Goal: Communication & Community: Answer question/provide support

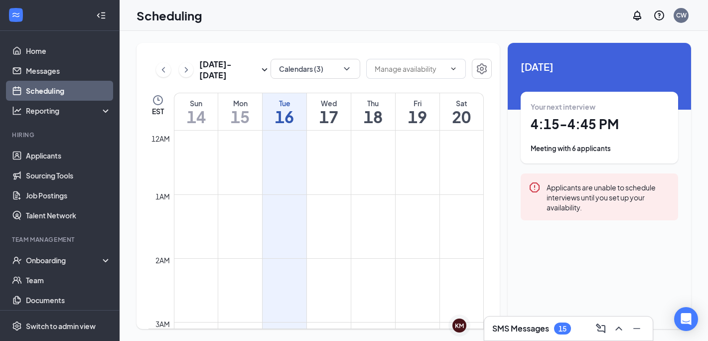
scroll to position [841, 0]
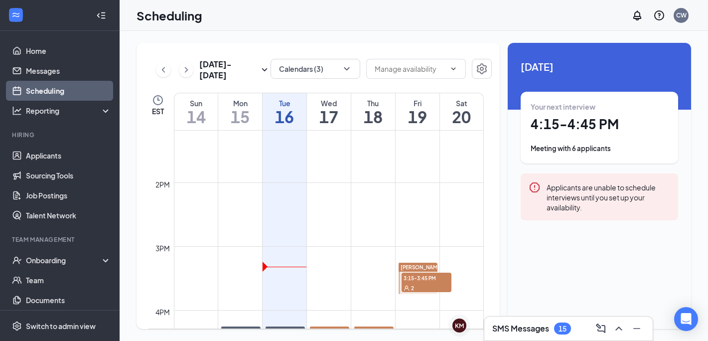
click at [582, 147] on div "Meeting with 6 applicants" at bounding box center [599, 148] width 137 height 10
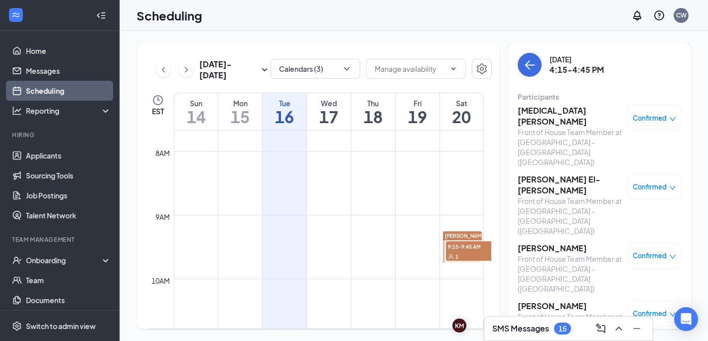
click at [535, 112] on h3 "[MEDICAL_DATA][PERSON_NAME]" at bounding box center [570, 116] width 105 height 22
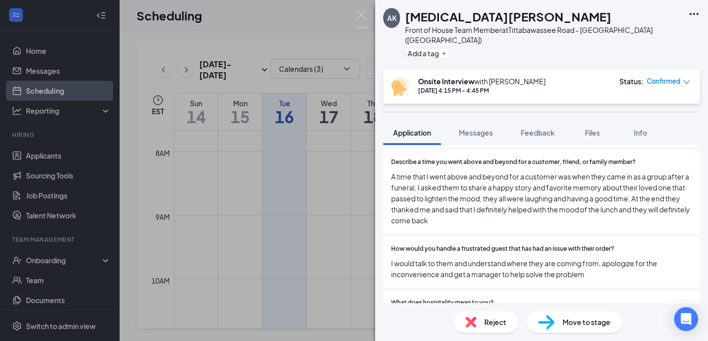
scroll to position [1421, 0]
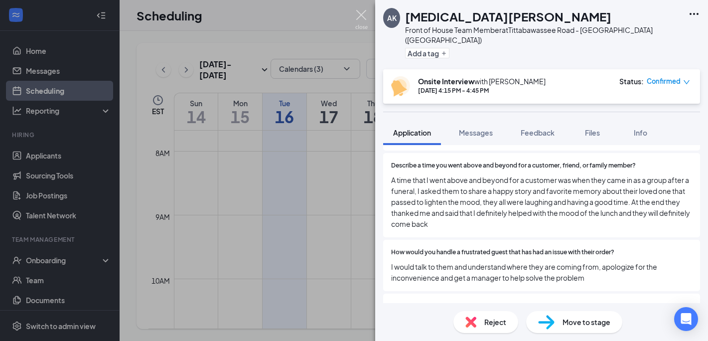
click at [360, 16] on img at bounding box center [361, 19] width 12 height 19
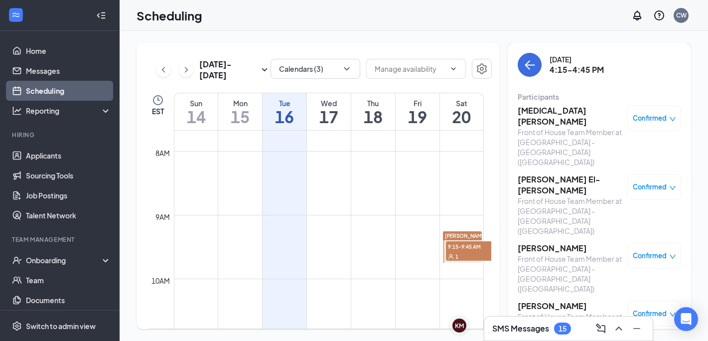
click at [546, 174] on h3 "[PERSON_NAME] El-[PERSON_NAME]" at bounding box center [570, 185] width 105 height 22
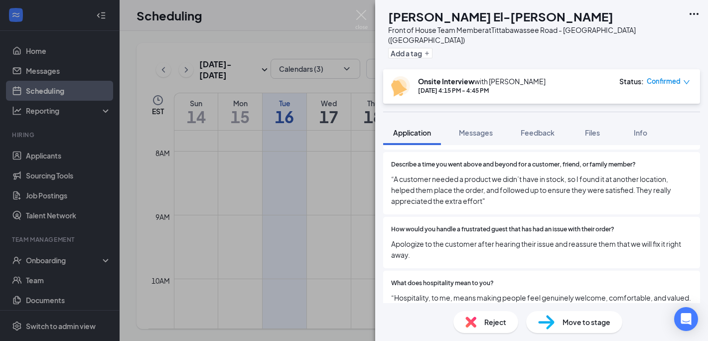
scroll to position [1378, 0]
click at [360, 12] on img at bounding box center [361, 19] width 12 height 19
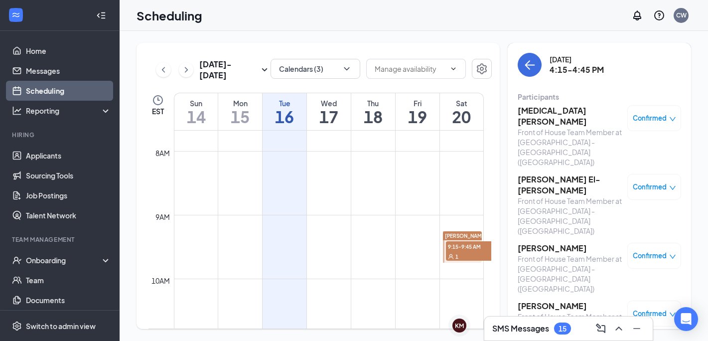
click at [551, 243] on h3 "[PERSON_NAME]" at bounding box center [570, 248] width 105 height 11
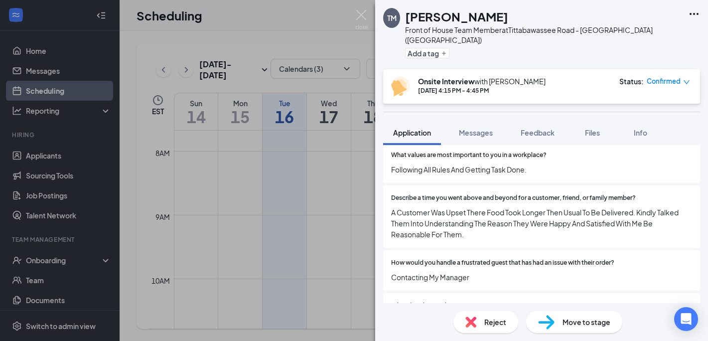
scroll to position [1366, 0]
click at [359, 14] on img at bounding box center [361, 19] width 12 height 19
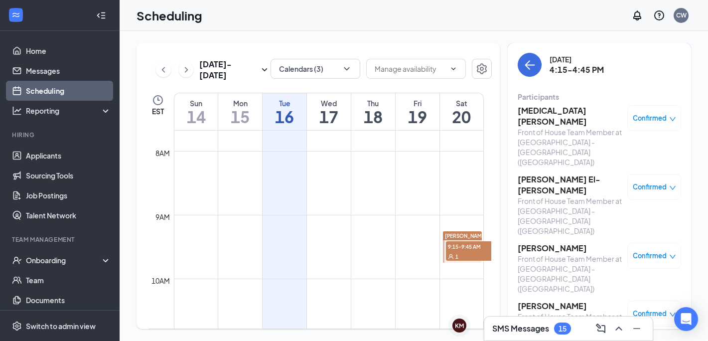
click at [548, 300] on h3 "[PERSON_NAME]" at bounding box center [570, 305] width 105 height 11
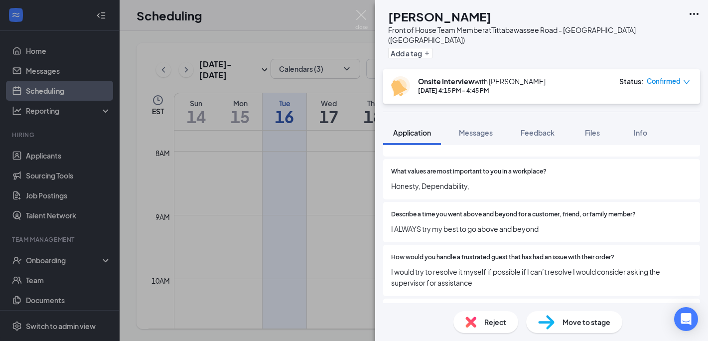
scroll to position [1362, 0]
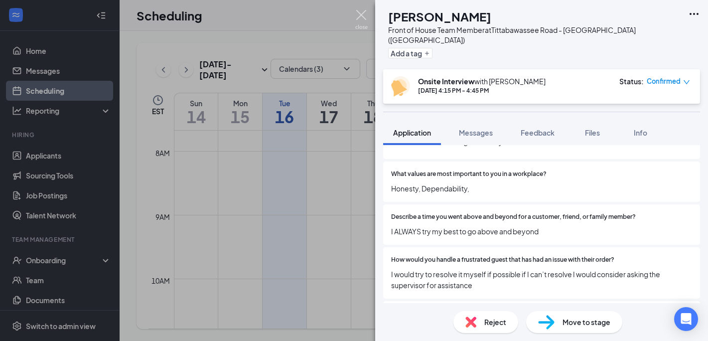
click at [360, 19] on img at bounding box center [361, 19] width 12 height 19
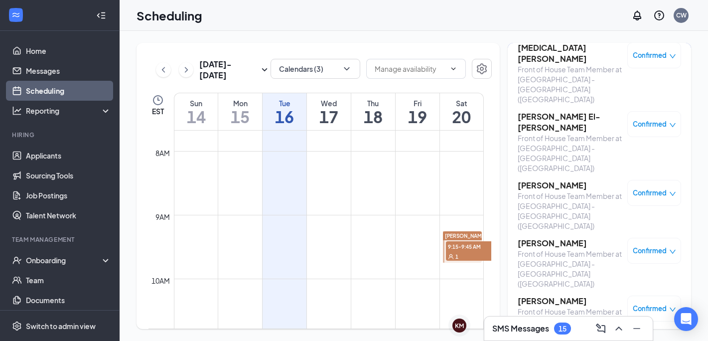
scroll to position [62, 0]
click at [541, 296] on h3 "[PERSON_NAME]" at bounding box center [570, 301] width 105 height 11
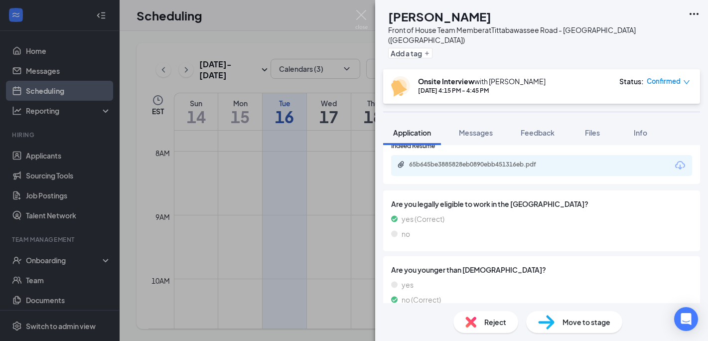
scroll to position [655, 0]
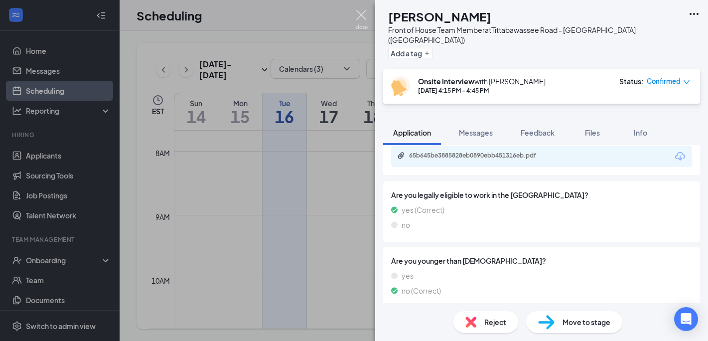
click at [362, 16] on img at bounding box center [361, 19] width 12 height 19
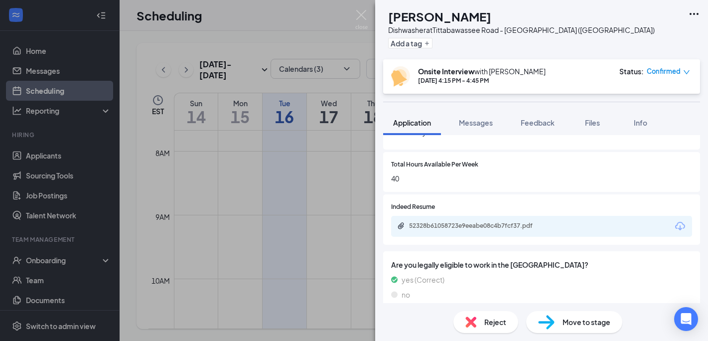
scroll to position [412, 0]
click at [492, 222] on div "52328b61058723e9eeabe08c4b7fcf37.pdf" at bounding box center [541, 226] width 301 height 21
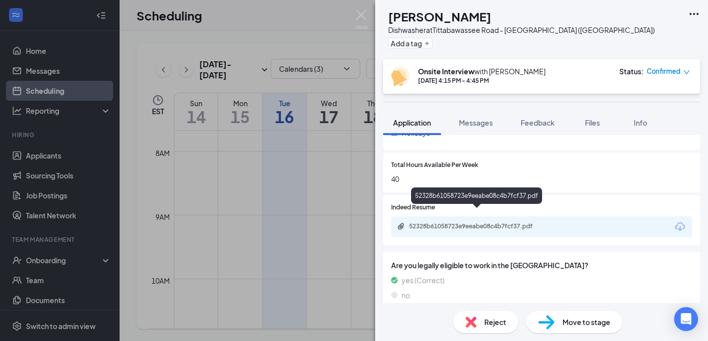
click at [492, 222] on div "52328b61058723e9eeabe08c4b7fcf37.pdf" at bounding box center [478, 226] width 139 height 8
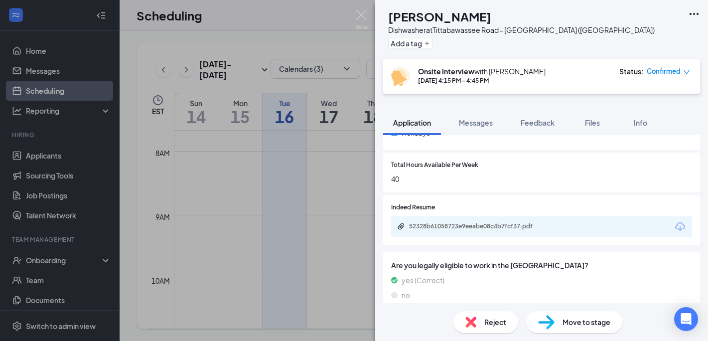
scroll to position [408, 0]
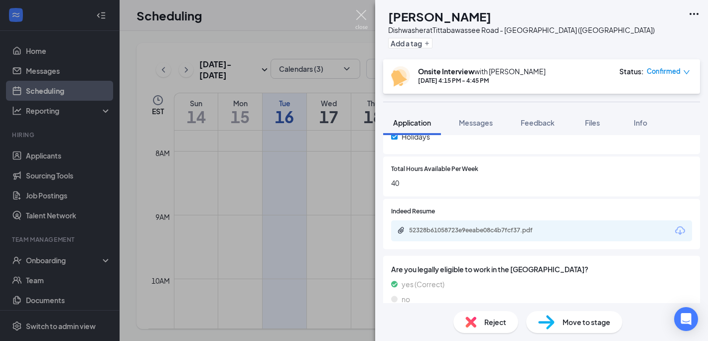
click at [360, 16] on img at bounding box center [361, 19] width 12 height 19
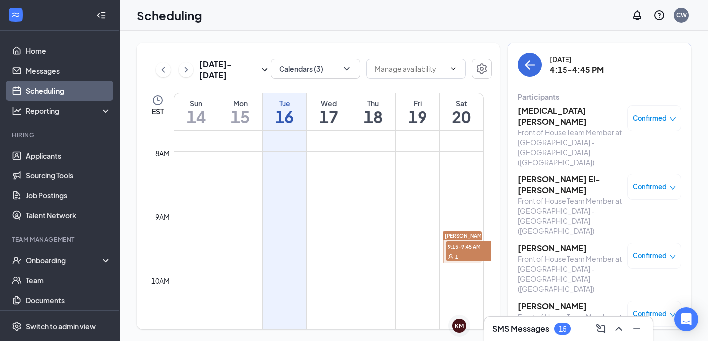
click at [514, 332] on h3 "SMS Messages" at bounding box center [520, 328] width 57 height 11
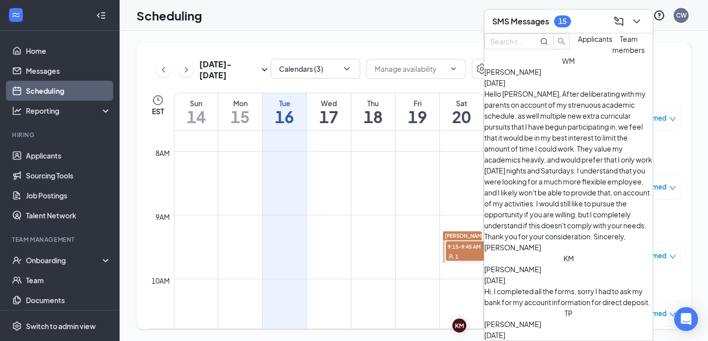
click at [553, 112] on div "Hello [PERSON_NAME], After deliberating with my parents on account of my strenu…" at bounding box center [568, 170] width 168 height 164
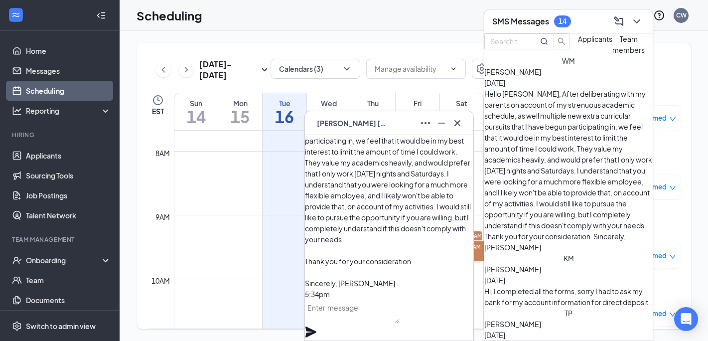
click at [570, 285] on div "Hi, I completed all the forms, sorry I had to ask my bank for my account inform…" at bounding box center [568, 296] width 168 height 22
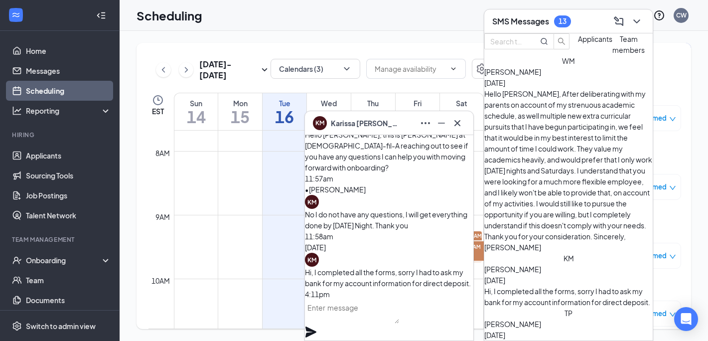
click at [359, 321] on textarea at bounding box center [352, 311] width 94 height 24
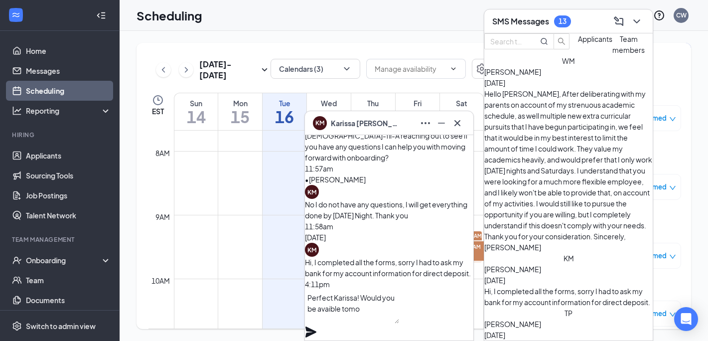
drag, startPoint x: 359, startPoint y: 321, endPoint x: 434, endPoint y: 310, distance: 75.4
click at [399, 310] on textarea "Perfect Karissa! Would you be avaible tomo" at bounding box center [352, 306] width 94 height 34
click at [364, 323] on textarea "Perfect Karissa! Would you be available tomo" at bounding box center [352, 306] width 94 height 34
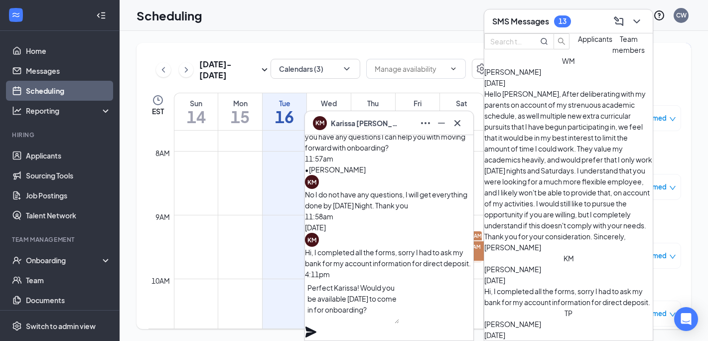
click at [386, 310] on textarea "Perfect Karissa! Would you be available [DATE] to come in for onboarding?" at bounding box center [352, 301] width 94 height 44
type textarea "Perfect Karissa! Would you be available [DATE] afternoon to come in for onboard…"
click at [456, 311] on div "Perfect Karissa! Would you be available [DATE] afternoon to come in for onboard…" at bounding box center [389, 309] width 168 height 61
click at [316, 326] on icon "Plane" at bounding box center [310, 331] width 11 height 11
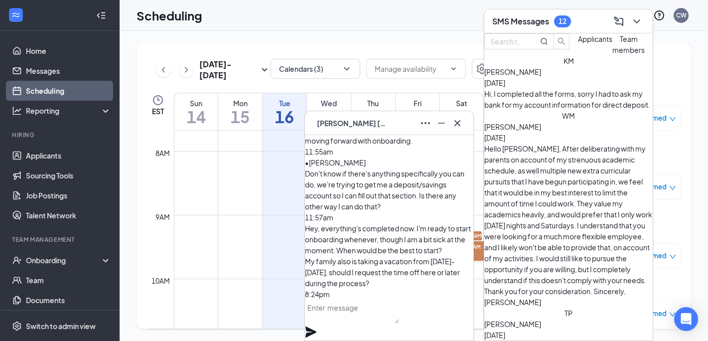
click at [387, 323] on textarea at bounding box center [352, 311] width 94 height 24
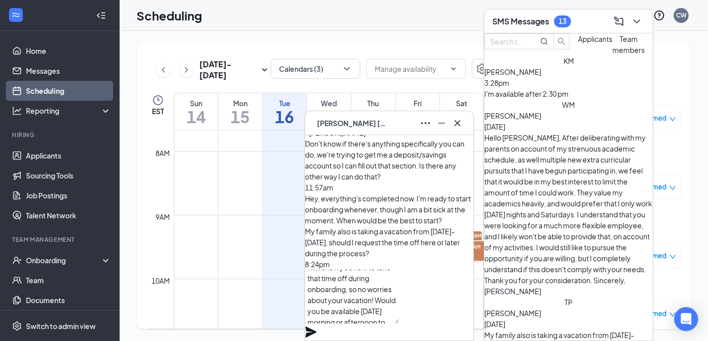
scroll to position [20, 0]
type textarea "I will show you how to take that time off during onboarding, so no worries abou…"
click at [316, 326] on icon "Plane" at bounding box center [310, 331] width 11 height 11
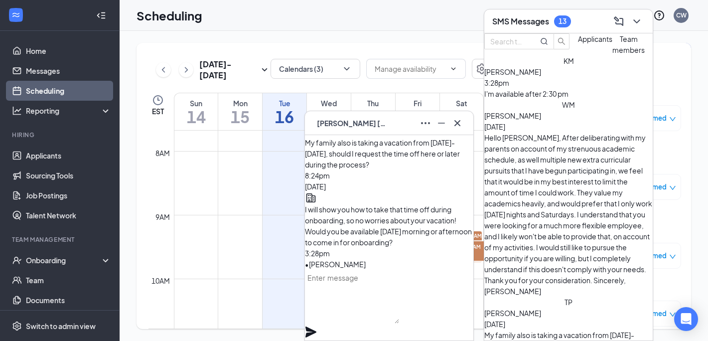
scroll to position [0, 0]
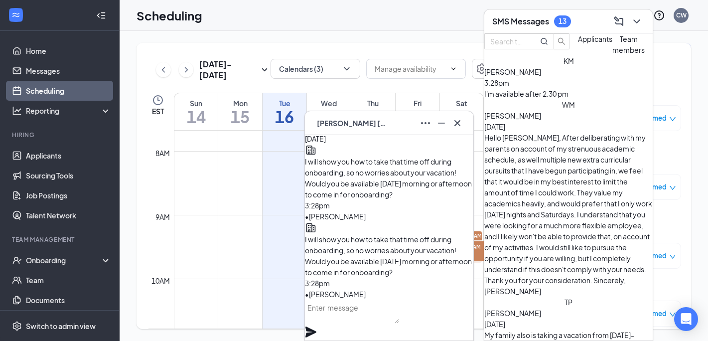
click at [569, 99] on div "I'm available after 2:30 pm" at bounding box center [568, 93] width 168 height 11
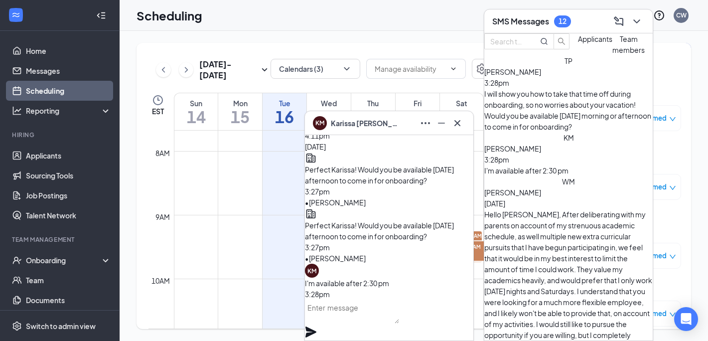
click at [385, 319] on textarea at bounding box center [352, 311] width 94 height 24
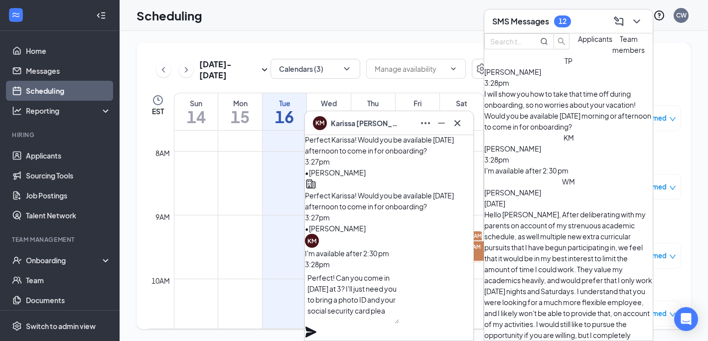
scroll to position [0, 0]
type textarea "Perfect! Can you come in [DATE] at 3? I'll just need you to bring a photo ID an…"
click at [316, 326] on icon "Plane" at bounding box center [310, 331] width 11 height 11
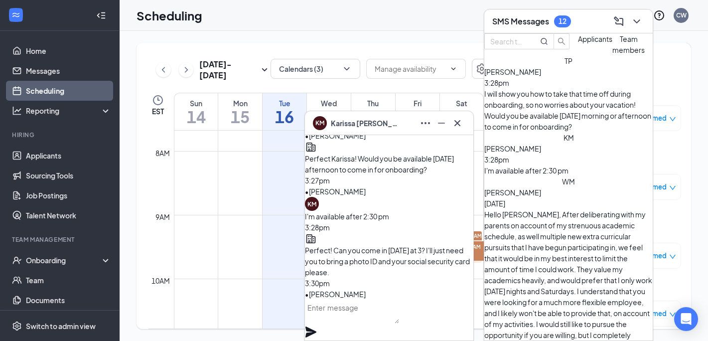
scroll to position [0, 0]
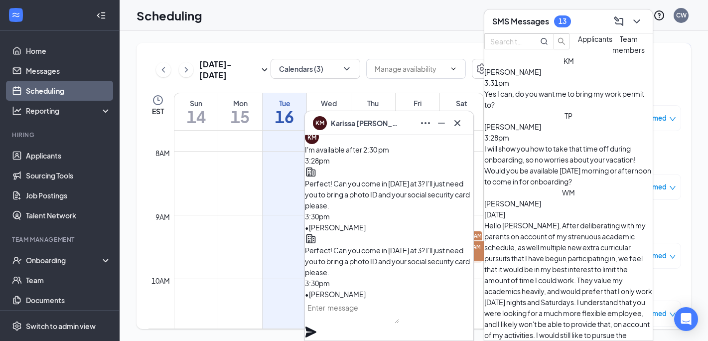
click at [390, 123] on div "KM [PERSON_NAME]" at bounding box center [389, 123] width 152 height 16
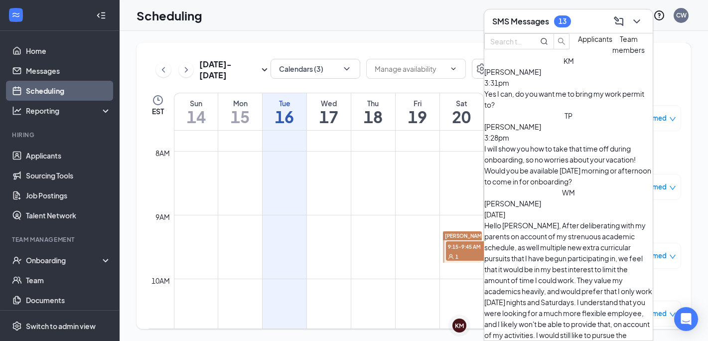
click at [590, 88] on div "[PERSON_NAME] 3:31pm" at bounding box center [568, 77] width 168 height 22
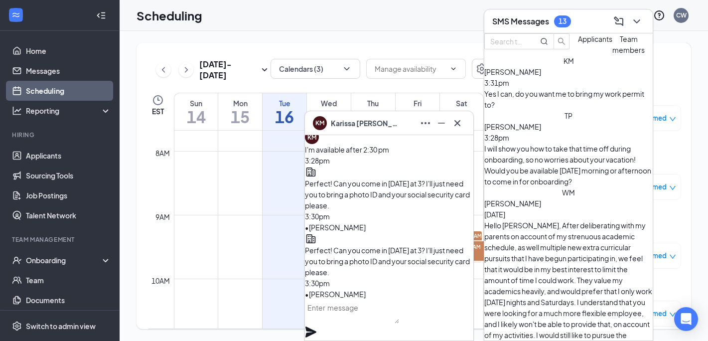
scroll to position [-7, 0]
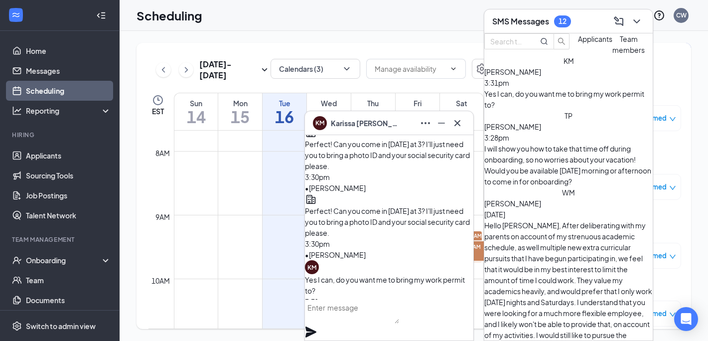
click at [382, 321] on textarea at bounding box center [352, 311] width 94 height 24
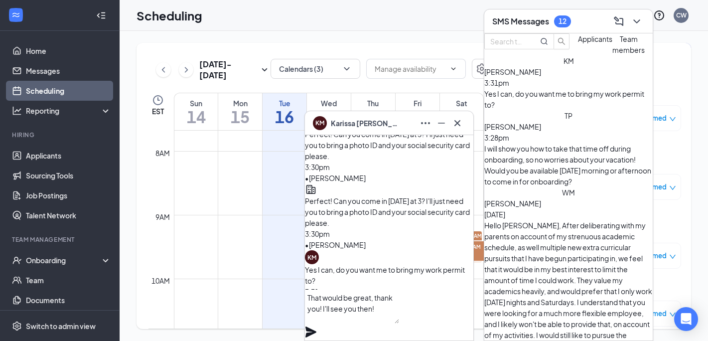
type textarea "That would be great, thank you! I'll see you then!"
click at [317, 326] on icon "Plane" at bounding box center [311, 332] width 12 height 12
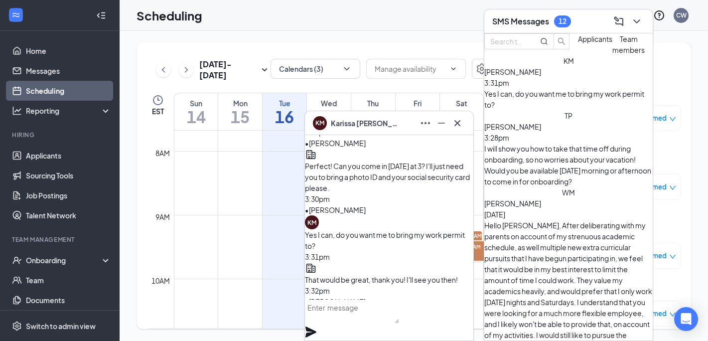
click at [583, 10] on div "SMS Messages 12" at bounding box center [568, 21] width 168 height 24
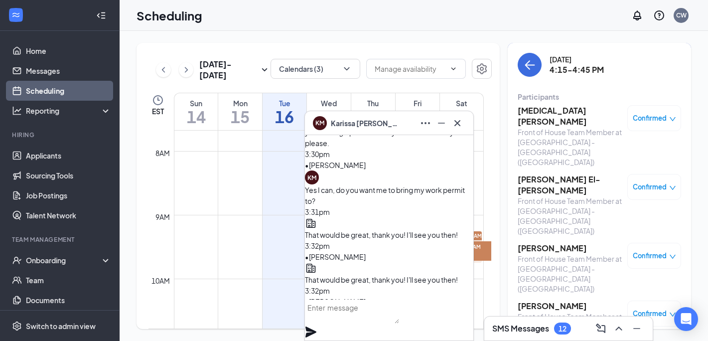
click at [385, 128] on div "KM [PERSON_NAME]" at bounding box center [389, 123] width 152 height 16
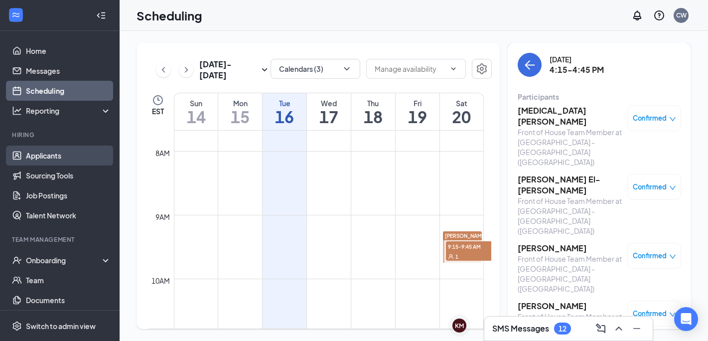
click at [52, 157] on link "Applicants" at bounding box center [68, 155] width 85 height 20
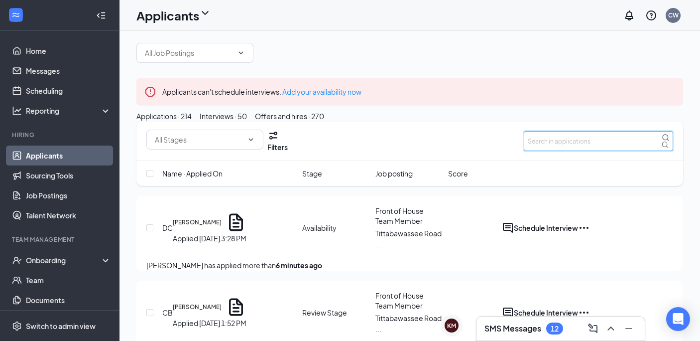
click at [549, 151] on input "text" at bounding box center [598, 141] width 149 height 20
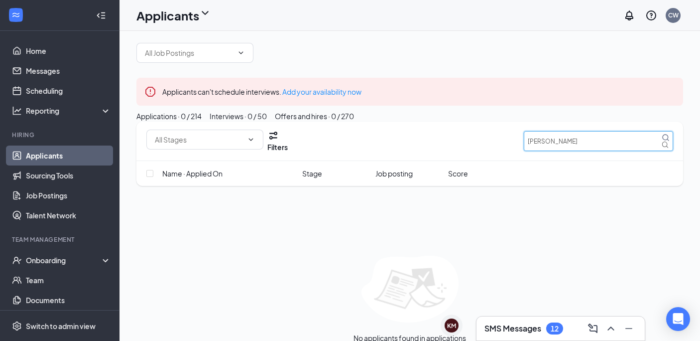
type input "[PERSON_NAME]"
click at [498, 326] on h3 "SMS Messages" at bounding box center [513, 328] width 57 height 11
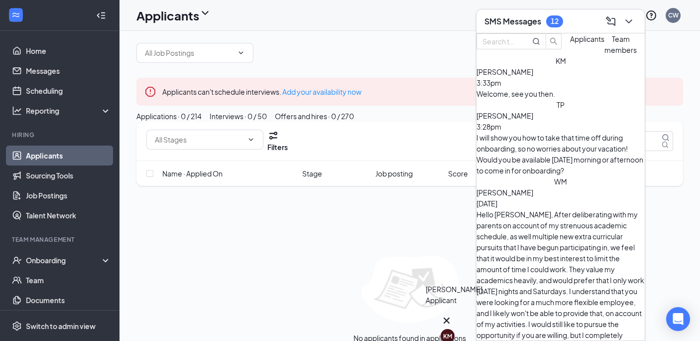
click at [450, 317] on icon "Cross" at bounding box center [447, 320] width 6 height 6
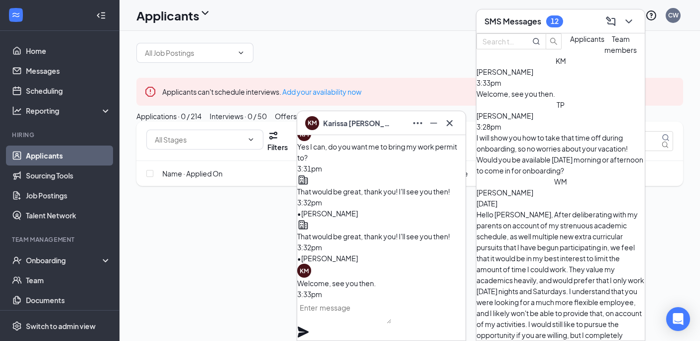
click at [382, 118] on div "KM [PERSON_NAME]" at bounding box center [381, 123] width 152 height 16
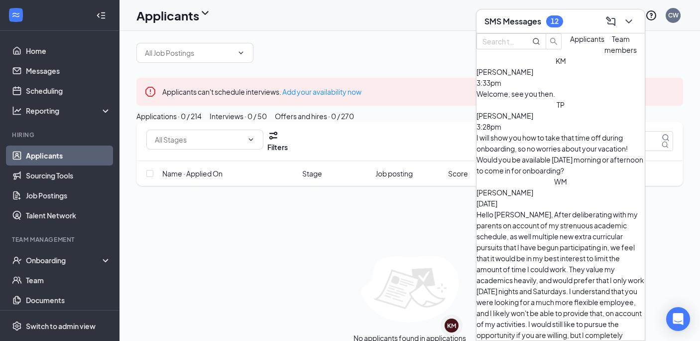
click at [562, 99] on div "Welcome, see you then." at bounding box center [561, 93] width 168 height 11
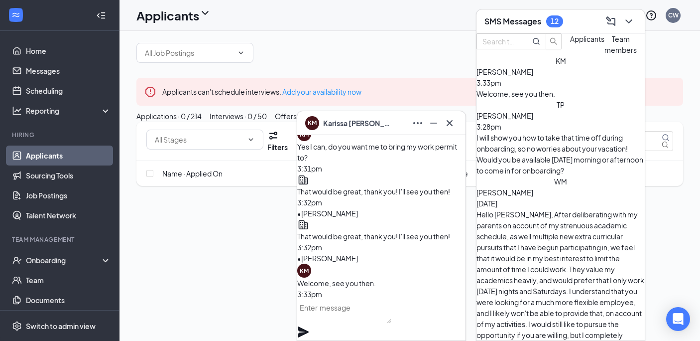
scroll to position [-7, 0]
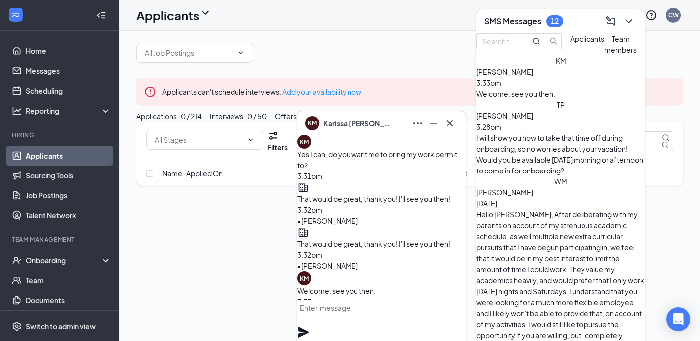
click at [562, 26] on div "SMS Messages 12" at bounding box center [524, 21] width 79 height 12
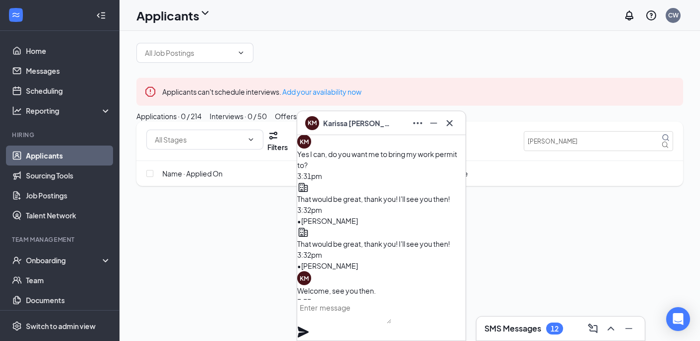
click at [388, 122] on div "KM [PERSON_NAME]" at bounding box center [381, 123] width 152 height 16
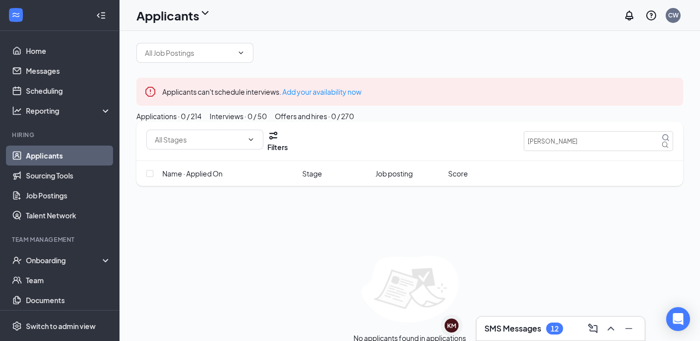
scroll to position [0, 0]
click at [53, 43] on link "Home" at bounding box center [68, 51] width 85 height 20
